Goal: Transaction & Acquisition: Register for event/course

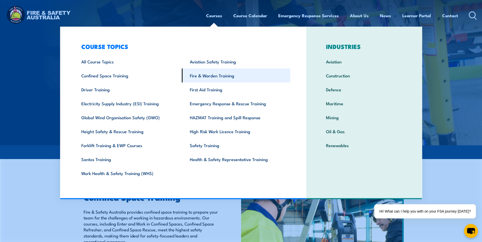
click at [209, 74] on link "Fire & Warden Training" at bounding box center [236, 76] width 108 height 14
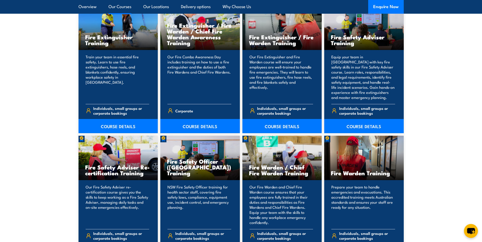
scroll to position [559, 0]
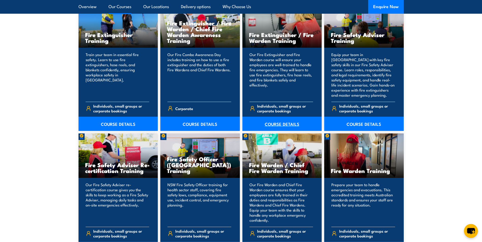
click at [280, 124] on link "COURSE DETAILS" at bounding box center [282, 124] width 80 height 14
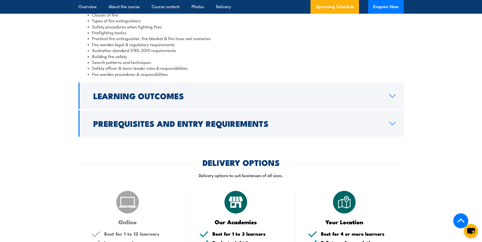
scroll to position [483, 0]
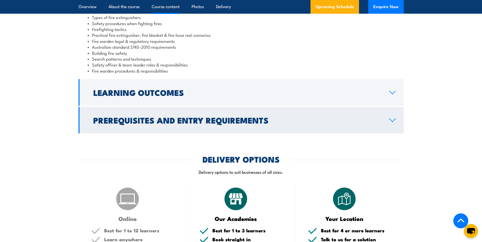
click at [185, 124] on h2 "Prerequisites and Entry Requirements" at bounding box center [237, 120] width 288 height 7
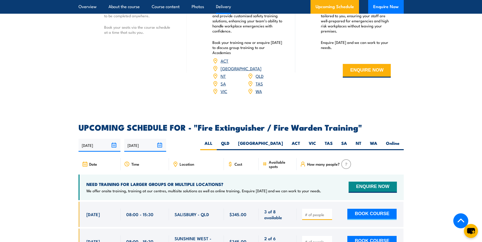
scroll to position [702, 0]
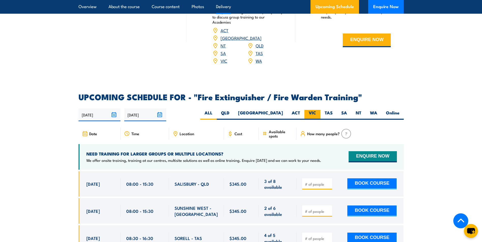
click at [319, 110] on label "VIC" at bounding box center [312, 115] width 16 height 10
click at [319, 110] on input "VIC" at bounding box center [317, 111] width 3 height 3
radio input "true"
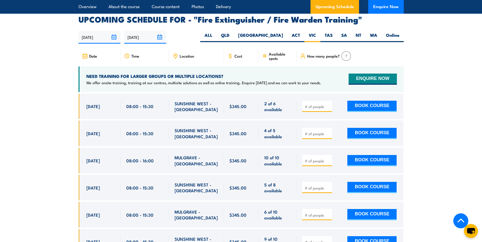
scroll to position [838, 0]
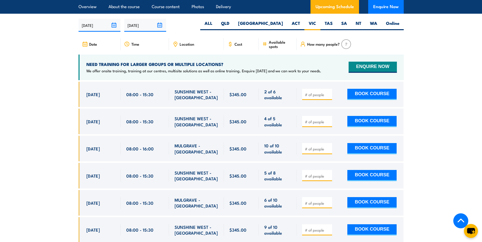
click at [347, 39] on img at bounding box center [346, 44] width 10 height 10
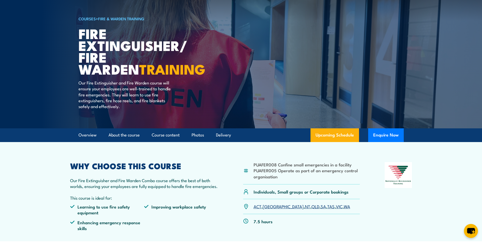
scroll to position [0, 0]
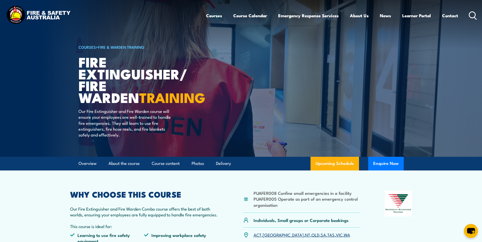
click at [126, 47] on link "Fire & Warden Training" at bounding box center [121, 47] width 46 height 6
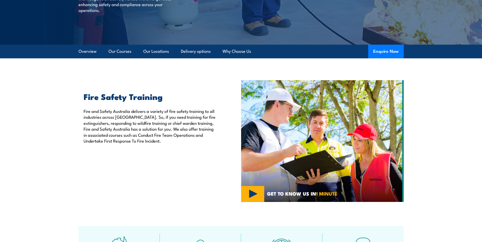
scroll to position [102, 0]
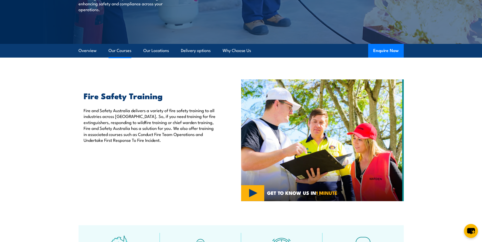
click at [122, 51] on link "Our Courses" at bounding box center [119, 50] width 23 height 13
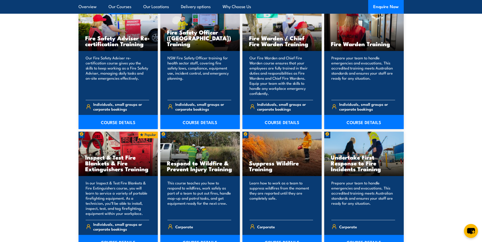
scroll to position [614, 0]
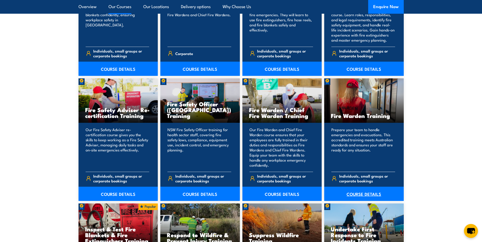
click at [366, 192] on link "COURSE DETAILS" at bounding box center [364, 194] width 80 height 14
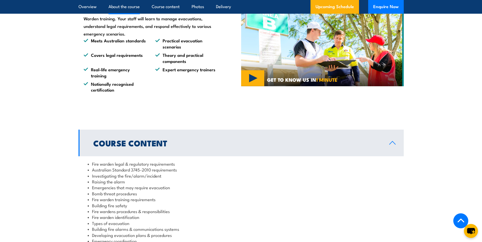
scroll to position [356, 0]
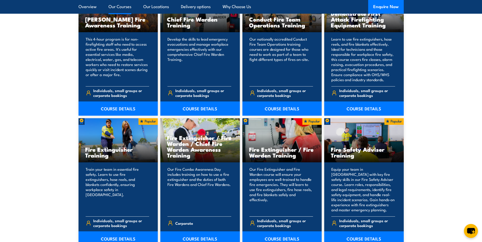
scroll to position [487, 0]
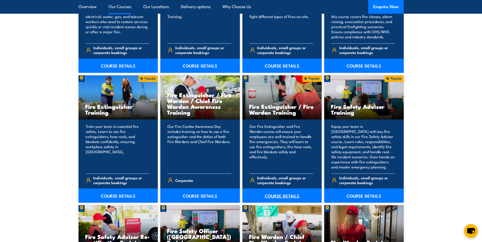
click at [289, 195] on link "COURSE DETAILS" at bounding box center [282, 196] width 80 height 14
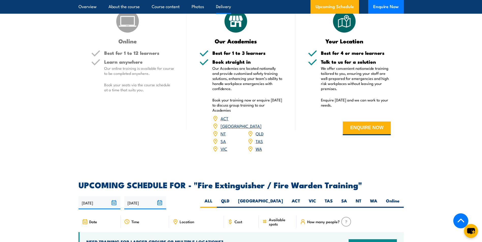
scroll to position [762, 0]
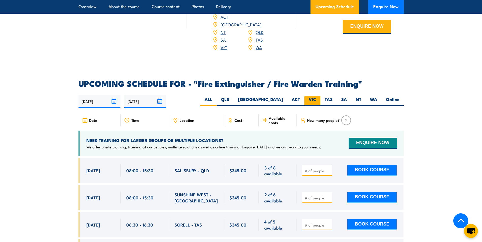
click at [311, 97] on label "VIC" at bounding box center [312, 102] width 16 height 10
click at [316, 97] on input "VIC" at bounding box center [317, 98] width 3 height 3
radio input "true"
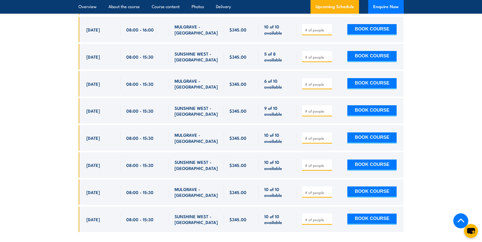
scroll to position [910, 0]
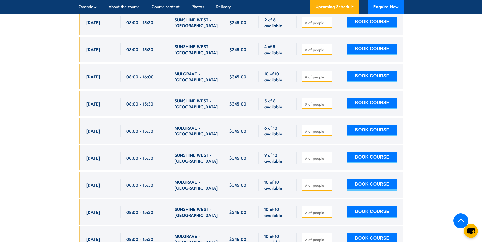
click at [323, 74] on span at bounding box center [317, 77] width 26 height 6
type input "1"
click at [329, 74] on input "1" at bounding box center [317, 76] width 25 height 5
click at [381, 71] on button "BOOK COURSE" at bounding box center [371, 76] width 49 height 11
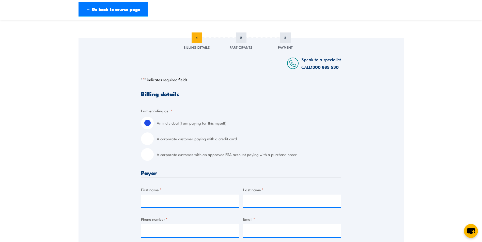
scroll to position [51, 0]
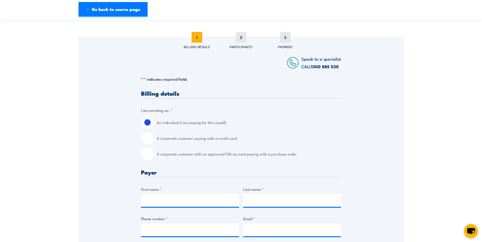
click at [148, 154] on input "A corporate customer with an approved FSA account paying with a purchase order" at bounding box center [147, 154] width 13 height 13
radio input "true"
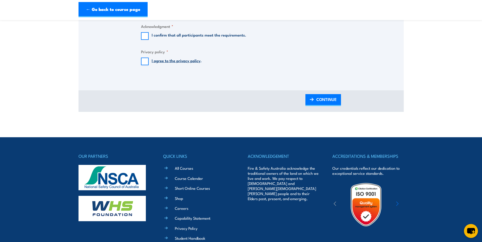
scroll to position [610, 0]
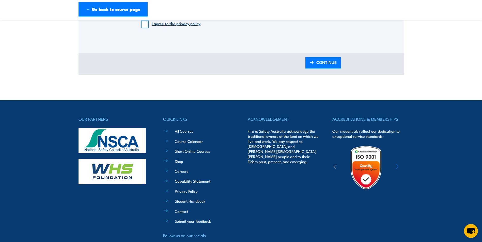
drag, startPoint x: 120, startPoint y: 144, endPoint x: 117, endPoint y: 130, distance: 13.7
click at [120, 144] on img at bounding box center [111, 140] width 67 height 25
